Goal: Task Accomplishment & Management: Manage account settings

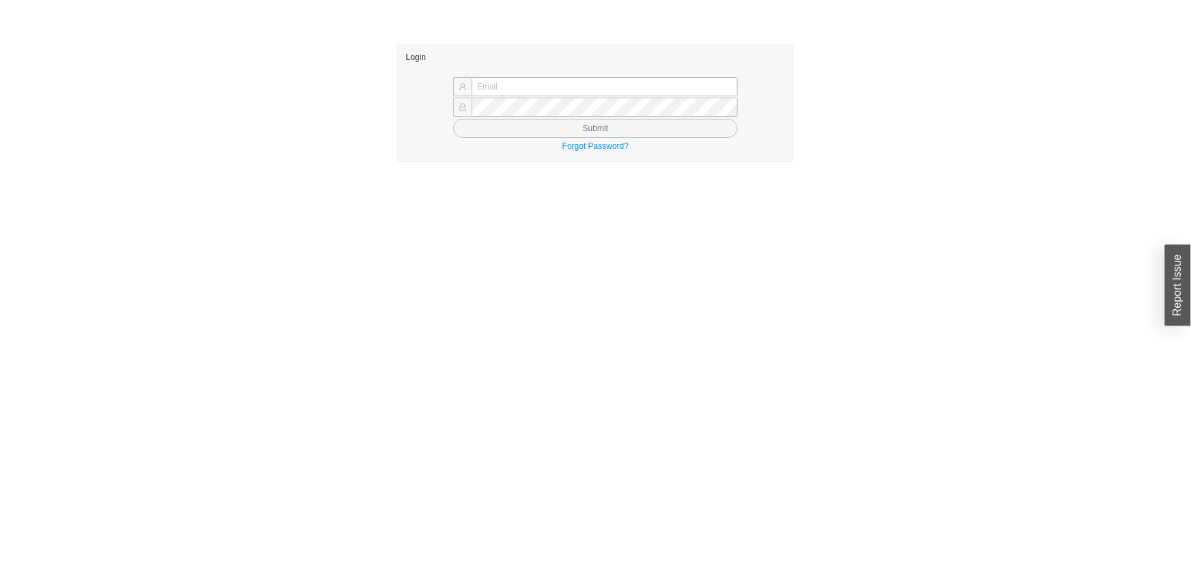
type input "[EMAIL_ADDRESS][DOMAIN_NAME]"
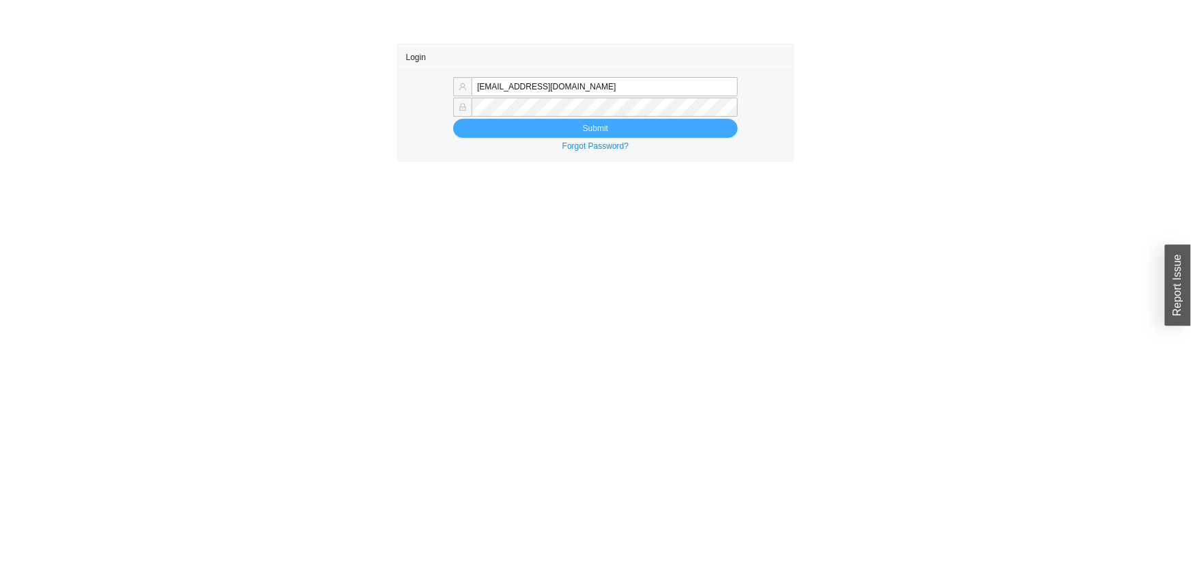
click at [643, 134] on button "Submit" at bounding box center [595, 128] width 285 height 19
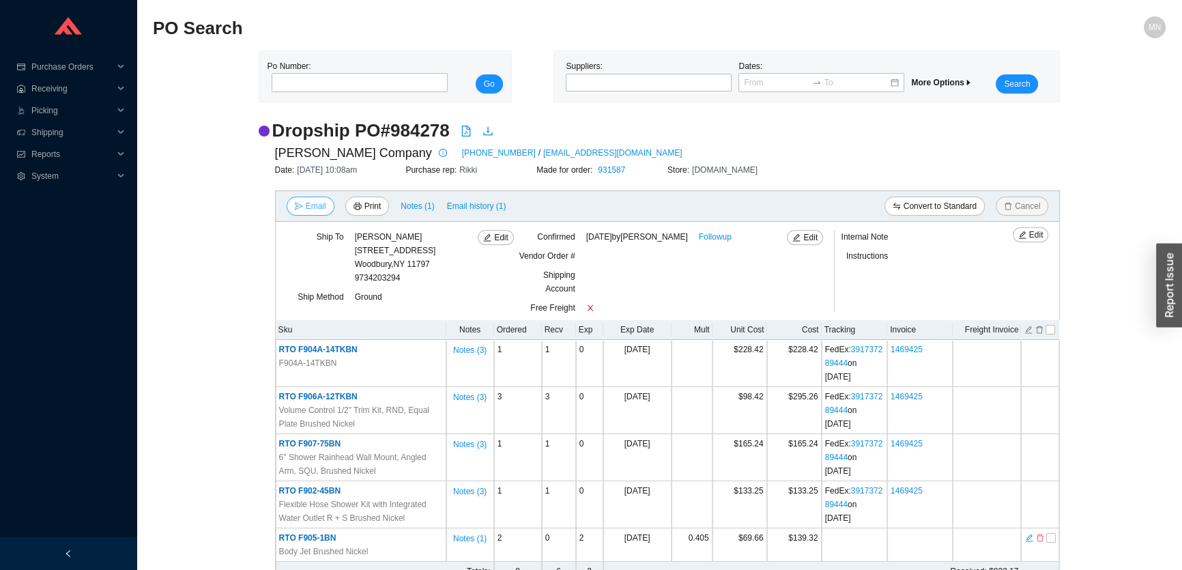
click at [317, 209] on span "Email" at bounding box center [316, 206] width 20 height 14
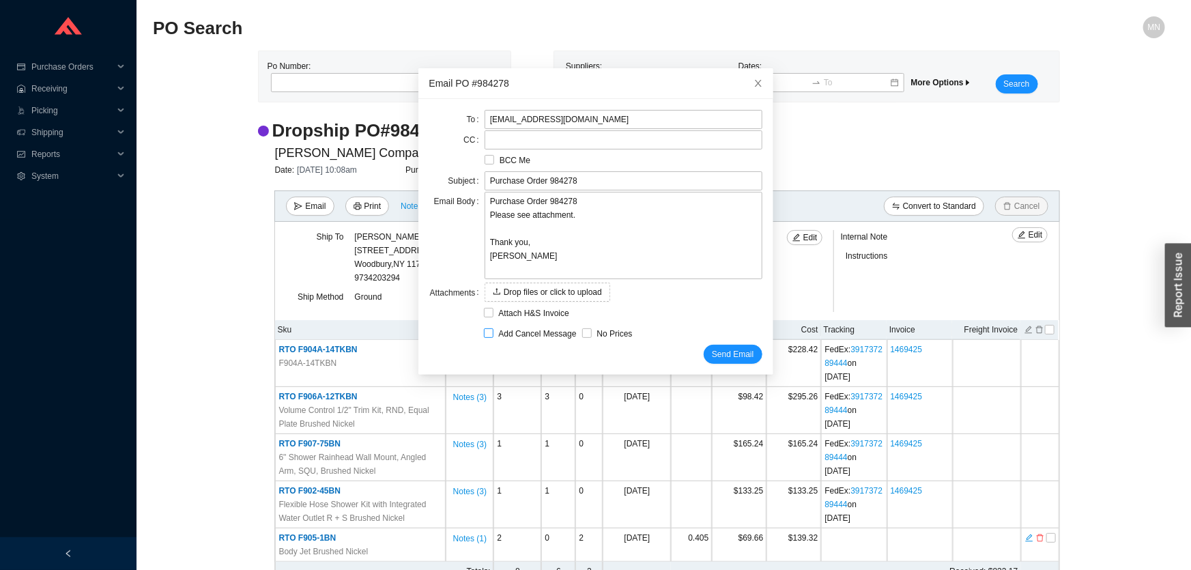
click at [521, 329] on span "Add Cancel Message" at bounding box center [538, 334] width 89 height 14
click at [494, 329] on input "Add Cancel Message" at bounding box center [489, 333] width 10 height 10
checkbox input "true"
type input "Purchase Order 984278 - PLEASE CANCEL"
type textarea "Please cancel and confirm via email. Thank you, Miri"
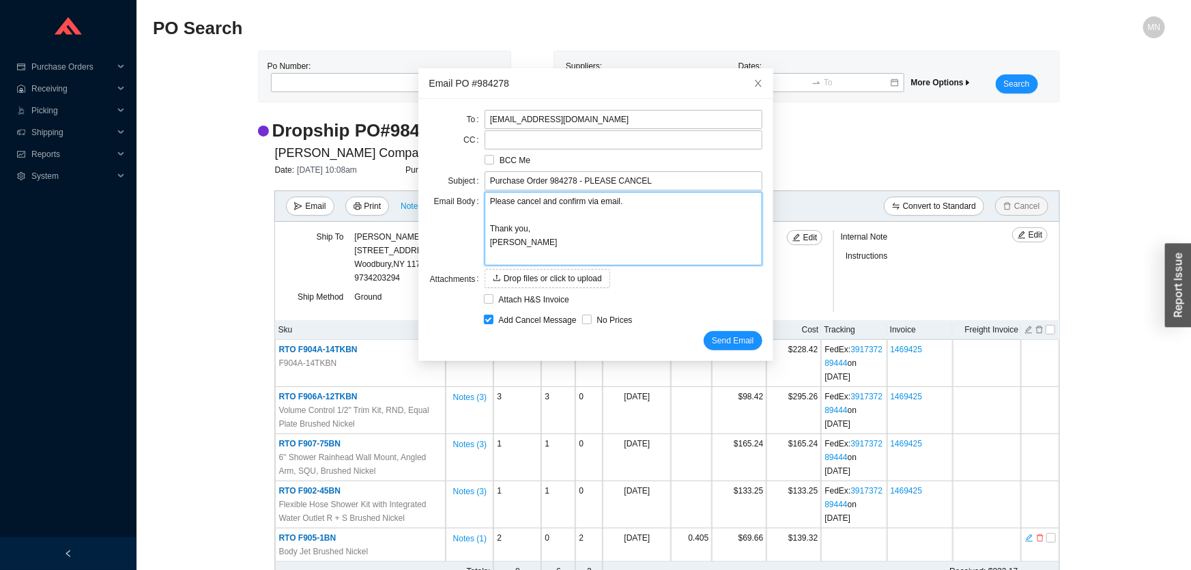
click at [533, 198] on textarea "Please cancel and confirm via email. Thank you, Miri" at bounding box center [624, 229] width 278 height 74
type textarea "Please cancel tand confirm via email. Thank you, Miri"
type textarea "Please cancel thand confirm via email. Thank you, Miri"
type textarea "Please cancel theand confirm via email. Thank you, Miri"
type textarea "Please cancel the and confirm via email. Thank you, Miri"
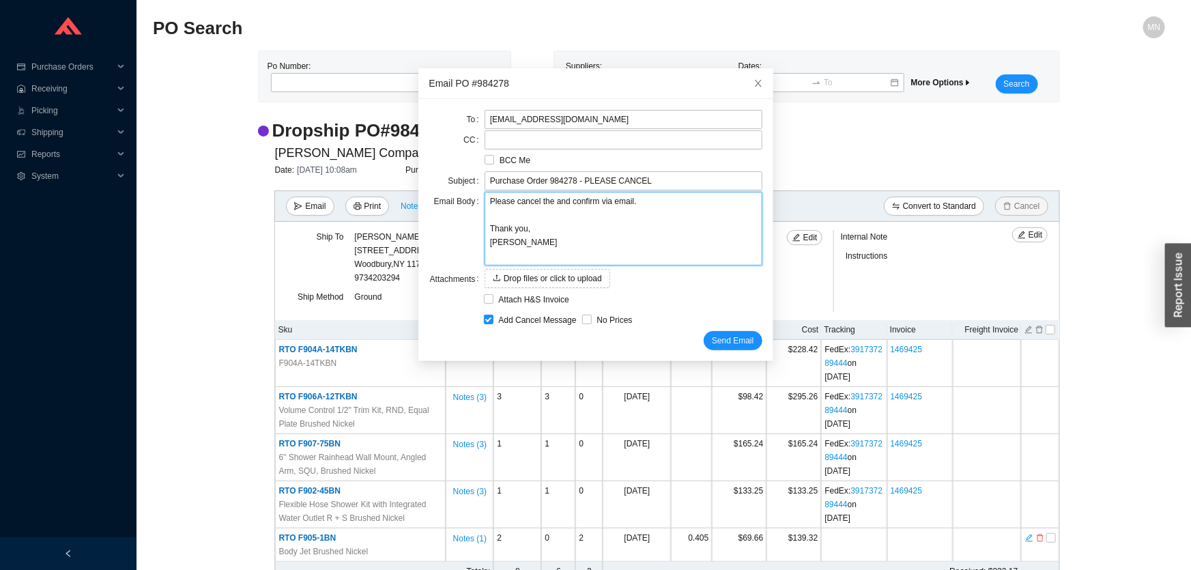
type textarea "Please cancel the (and confirm via email. Thank you, Miri"
type textarea "Please cancel the (2and confirm via email. Thank you, Miri"
type textarea "Please cancel the (2)and confirm via email. Thank you, Miri"
type textarea "Please cancel the (2) and confirm via email. Thank you, Miri"
paste textarea "F905-1BN"
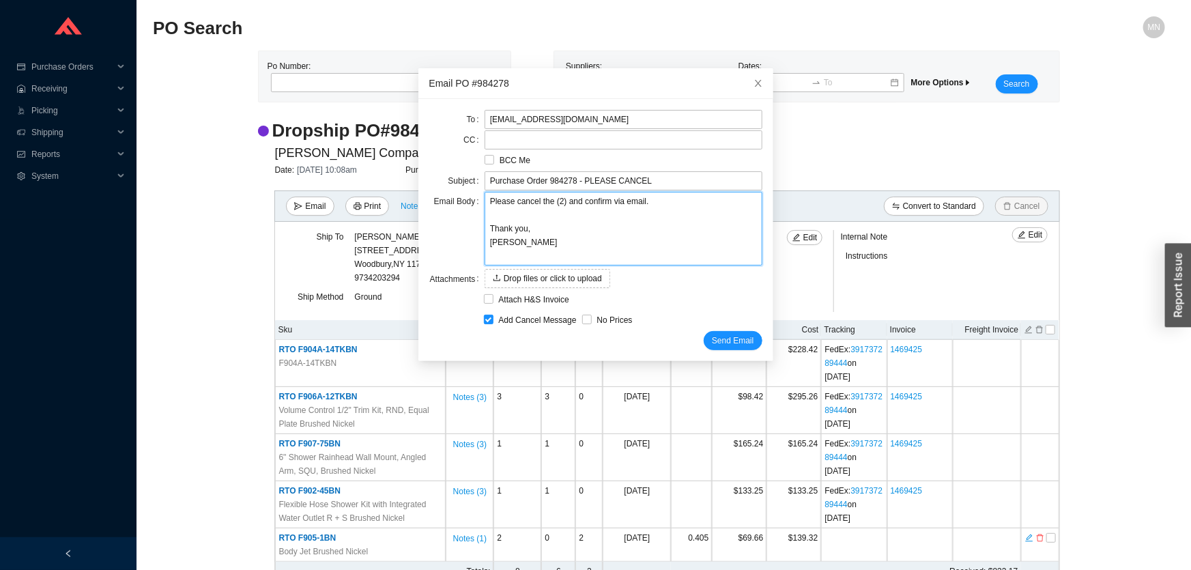
type textarea "Please cancel the (2) F905-1BNand confirm via email. Thank you, Miri"
type textarea "Please cancel the (2) F905-1BN and confirm via email. Thank you, Miri"
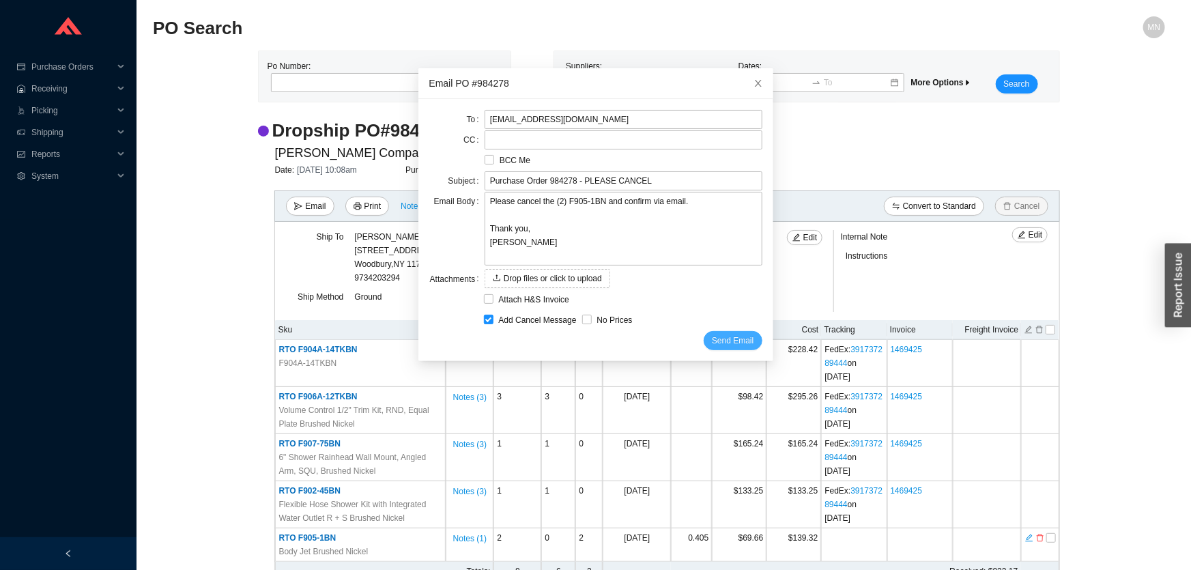
click at [712, 337] on span "Send Email" at bounding box center [733, 341] width 42 height 14
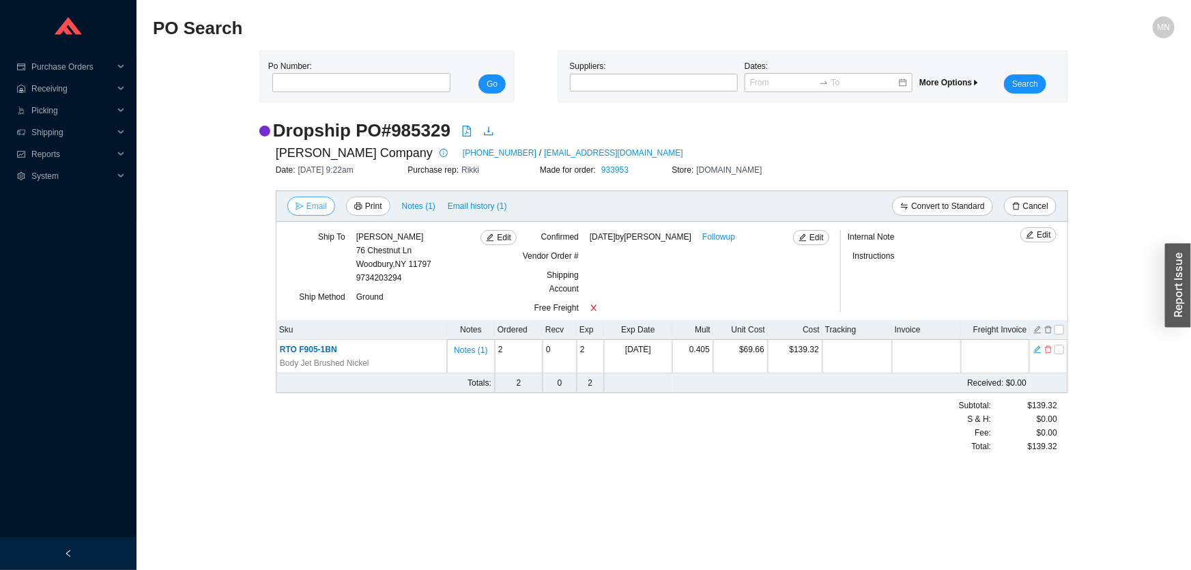
click at [312, 206] on span "Email" at bounding box center [317, 206] width 20 height 14
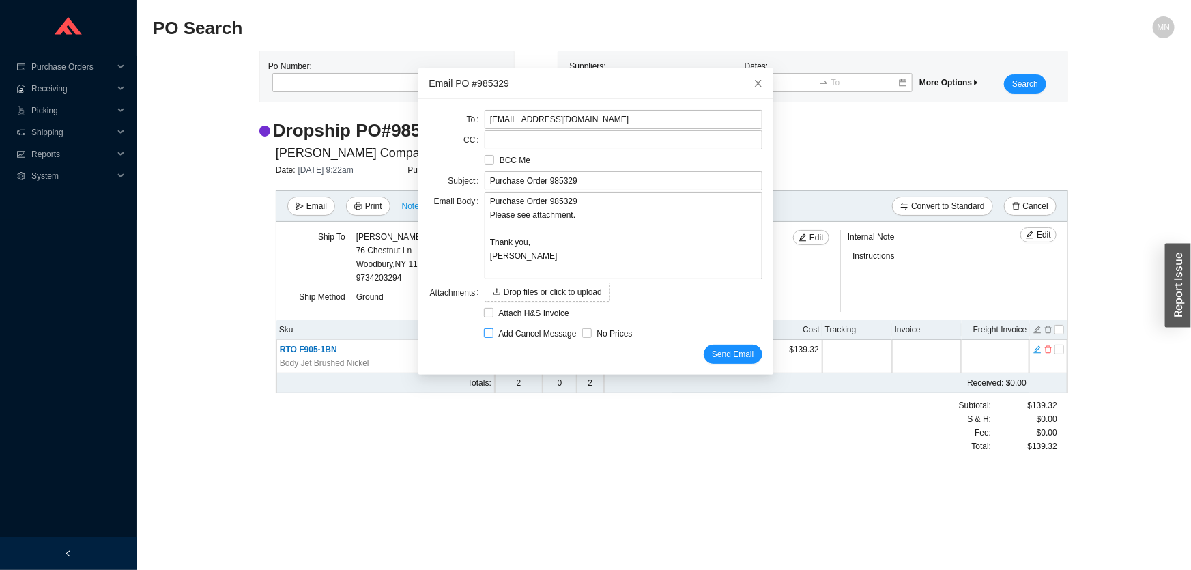
click at [526, 329] on span "Add Cancel Message" at bounding box center [538, 334] width 89 height 14
click at [494, 329] on input "Add Cancel Message" at bounding box center [489, 333] width 10 height 10
checkbox input "true"
type input "Purchase Order 985329 - PLEASE CANCEL"
type textarea "Please cancel and confirm via email. Thank you, Miri"
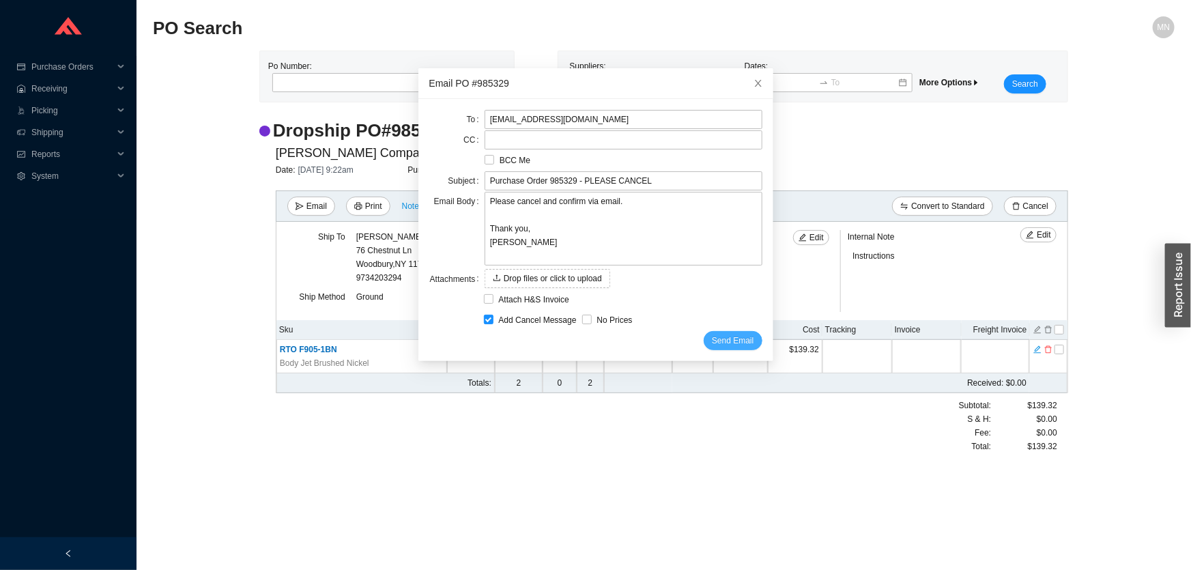
click at [717, 336] on span "Send Email" at bounding box center [733, 341] width 42 height 14
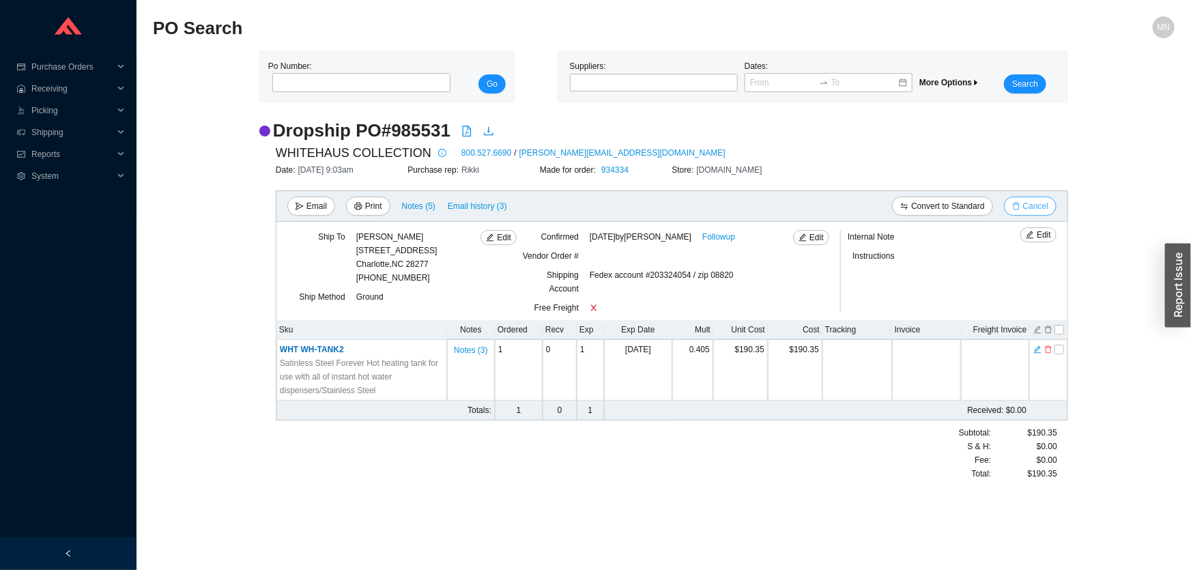
click at [1032, 203] on span "Cancel" at bounding box center [1035, 206] width 25 height 14
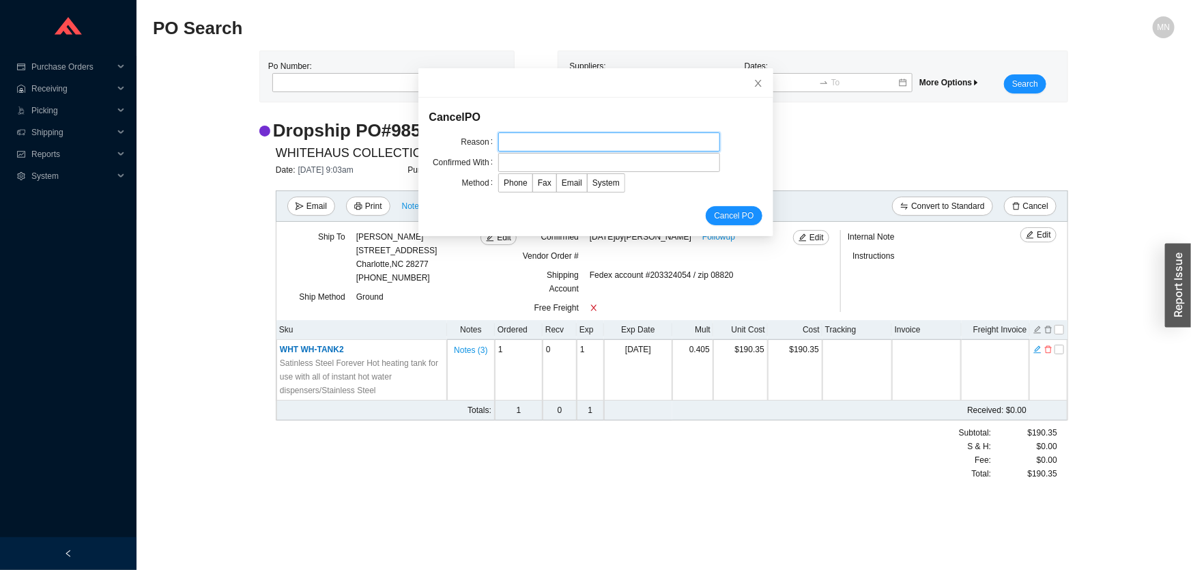
click at [614, 134] on input "text" at bounding box center [609, 141] width 222 height 19
type input "customer request"
click at [606, 159] on input "text" at bounding box center [609, 162] width 222 height 19
type input "Orders"
click at [714, 212] on span "Cancel PO" at bounding box center [734, 216] width 40 height 14
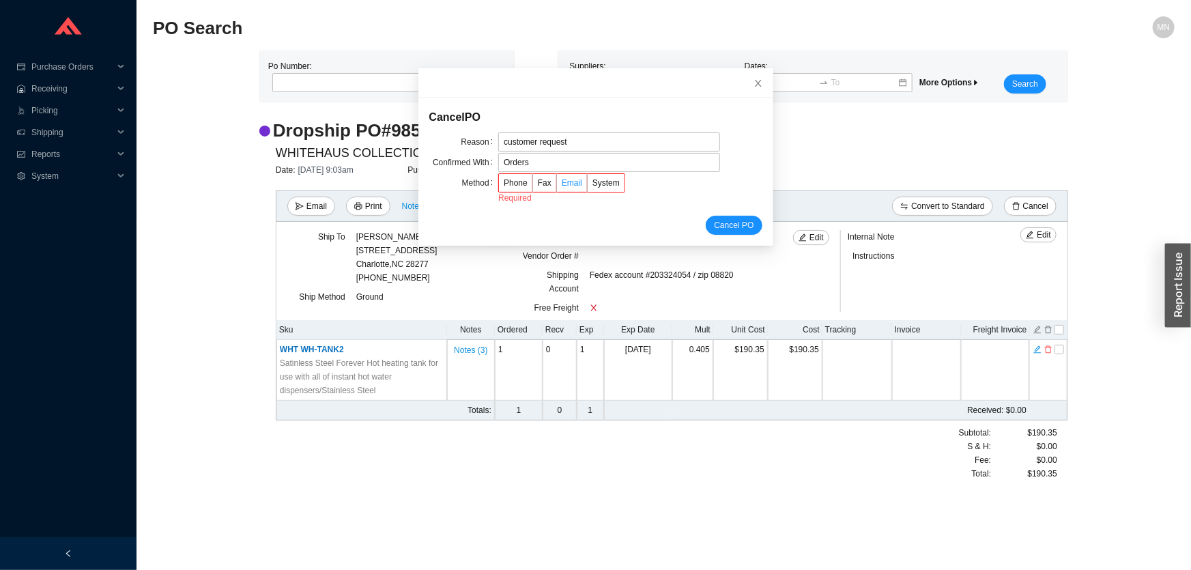
click at [566, 182] on span "Email" at bounding box center [572, 183] width 20 height 10
click at [557, 186] on input "Email" at bounding box center [557, 186] width 0 height 0
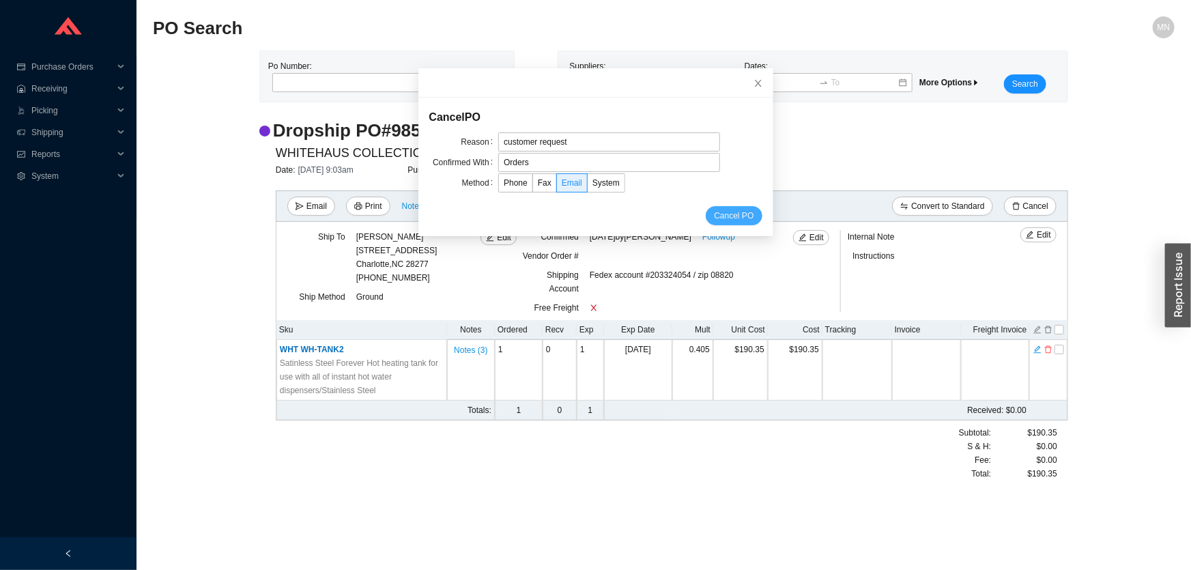
click at [714, 213] on span "Cancel PO" at bounding box center [734, 216] width 40 height 14
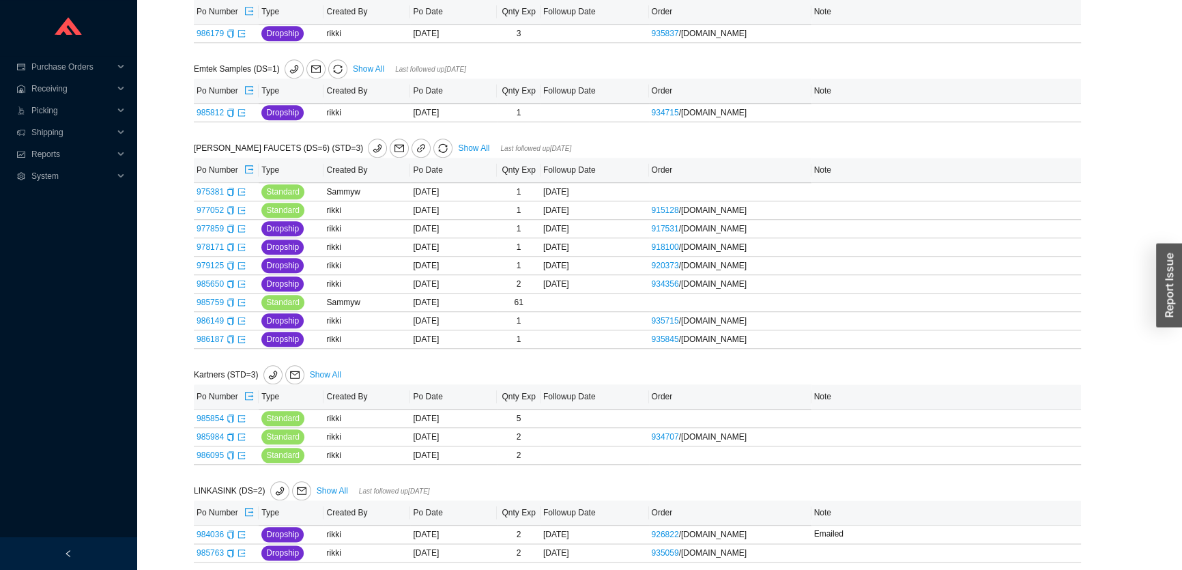
scroll to position [1778, 0]
